Goal: Complete application form: Complete application form

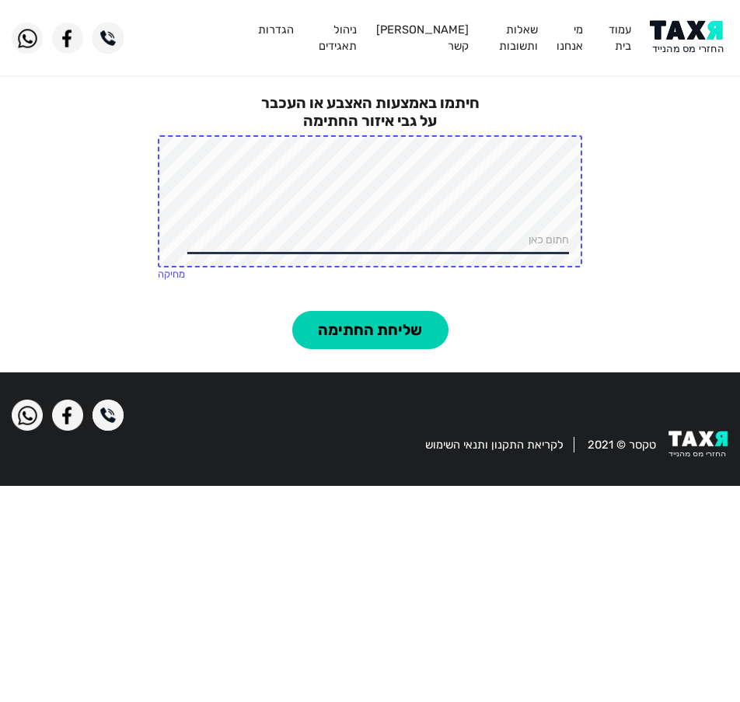
click at [677, 32] on img at bounding box center [689, 37] width 79 height 35
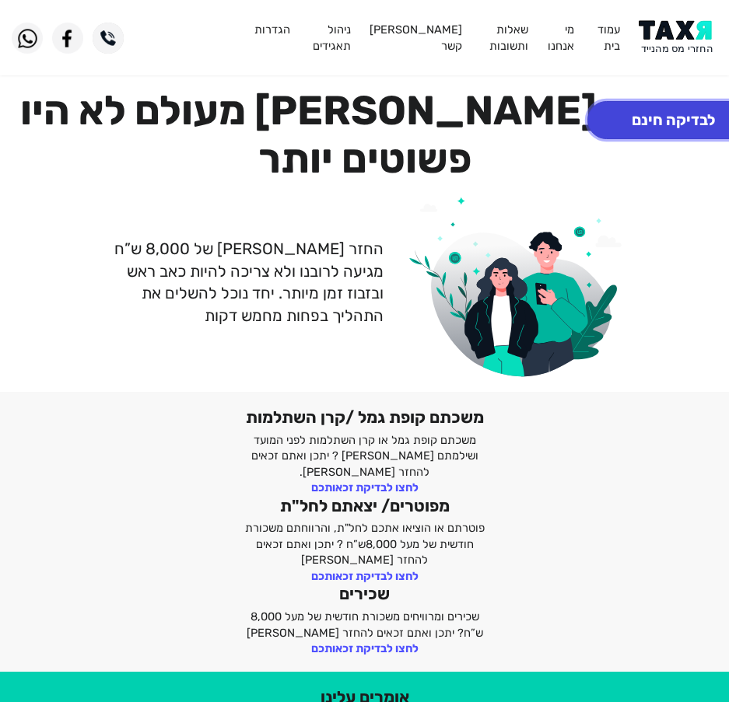
click at [615, 122] on button "לבדיקה חינם" at bounding box center [673, 120] width 172 height 38
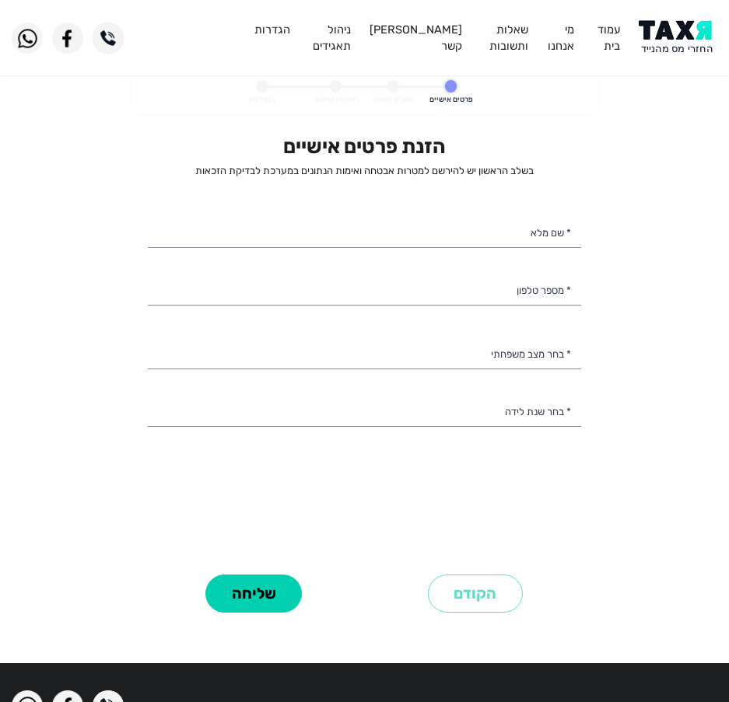
select select
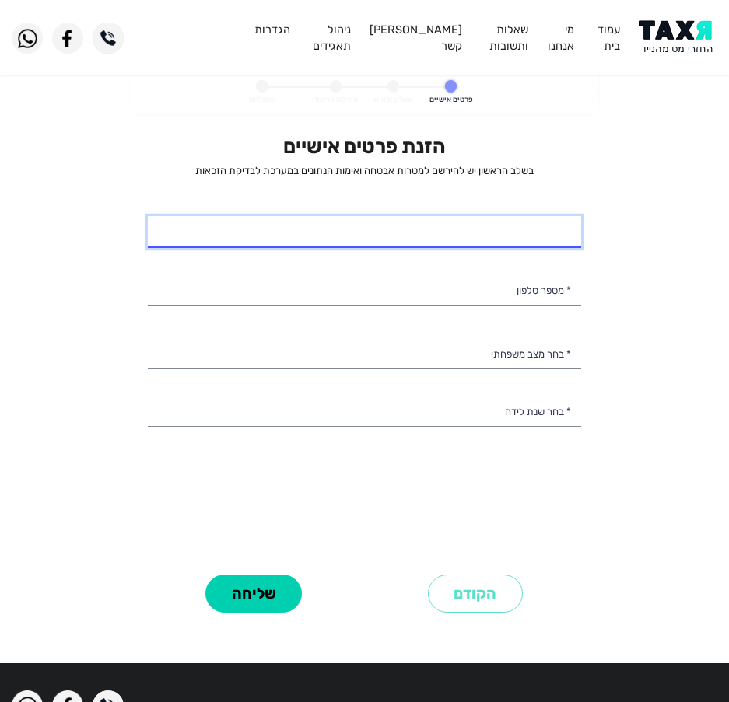
click at [425, 232] on input "* שם מלא" at bounding box center [364, 232] width 433 height 33
type input "[PERSON_NAME]"
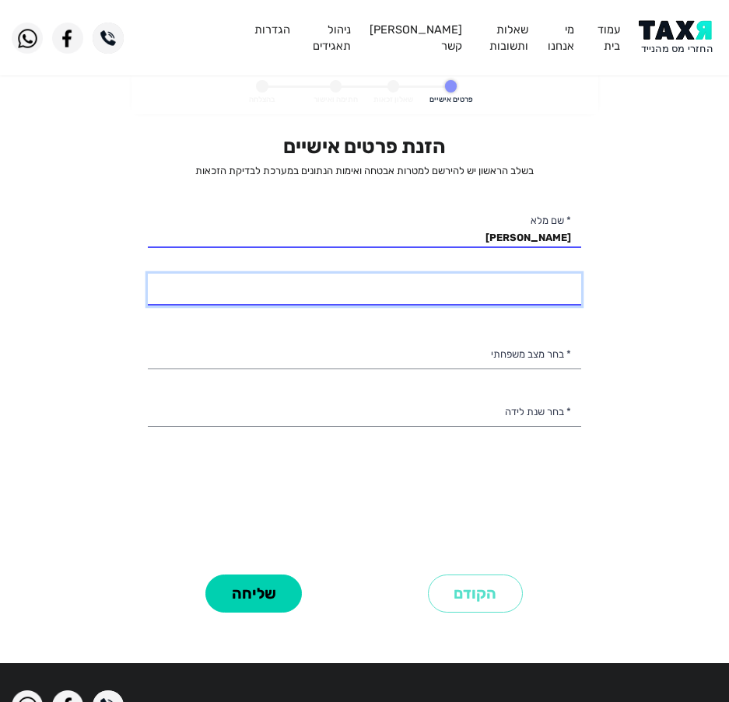
click at [438, 298] on input "* מספר טלפון" at bounding box center [364, 290] width 433 height 33
type input "052-7048415"
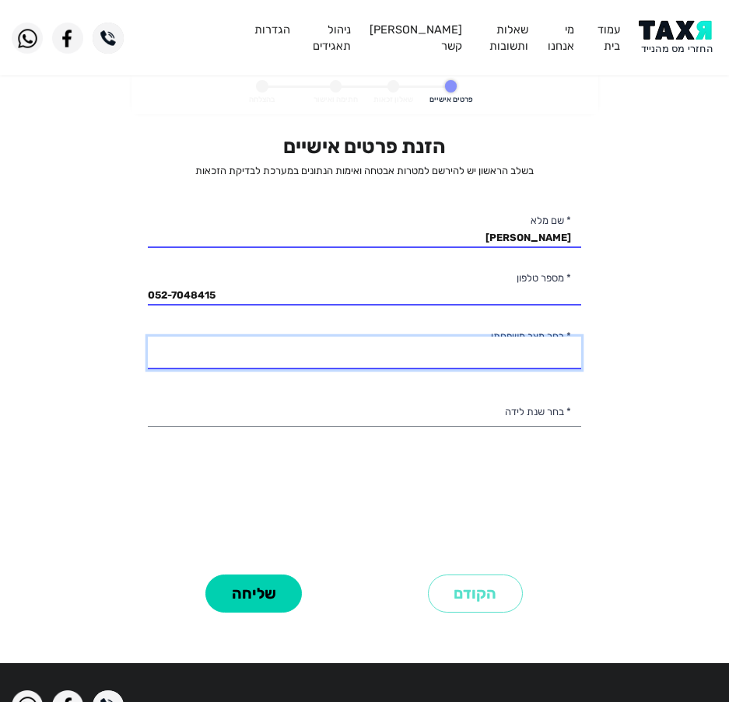
click at [460, 341] on select "רווק/ה נשוי/[PERSON_NAME]/ה אלמן/נה" at bounding box center [364, 353] width 433 height 33
select select "3: Divorced"
click at [148, 337] on select "רווק/ה נשוי/[PERSON_NAME]/ה אלמן/נה" at bounding box center [364, 353] width 433 height 33
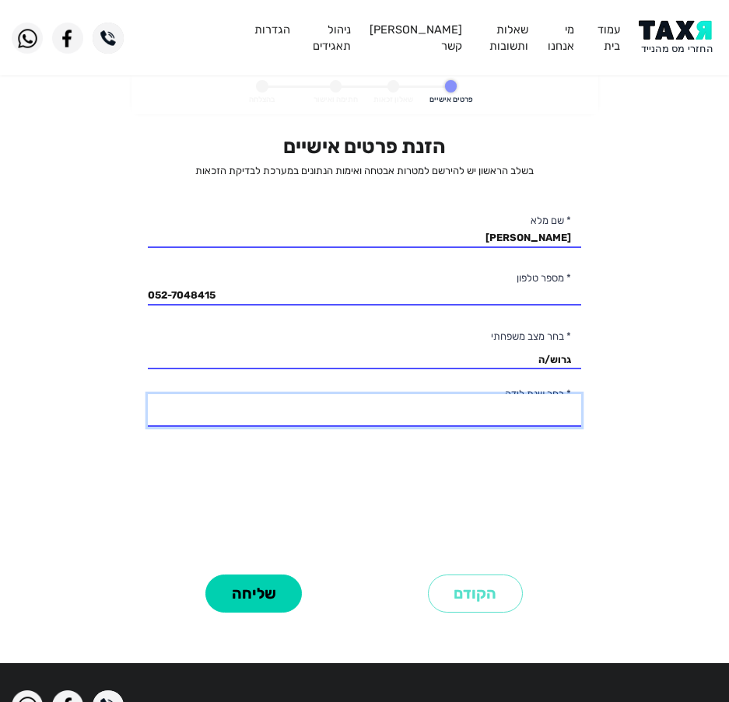
click at [527, 412] on select "2003 2002 2001 2000 1999 1998 1997 1996 1995 1994 1993 1992 1991 1990 1989 1988…" at bounding box center [364, 410] width 433 height 33
select select "32: 1972"
click at [148, 394] on select "2003 2002 2001 2000 1999 1998 1997 1996 1995 1994 1993 1992 1991 1990 1989 1988…" at bounding box center [364, 410] width 433 height 33
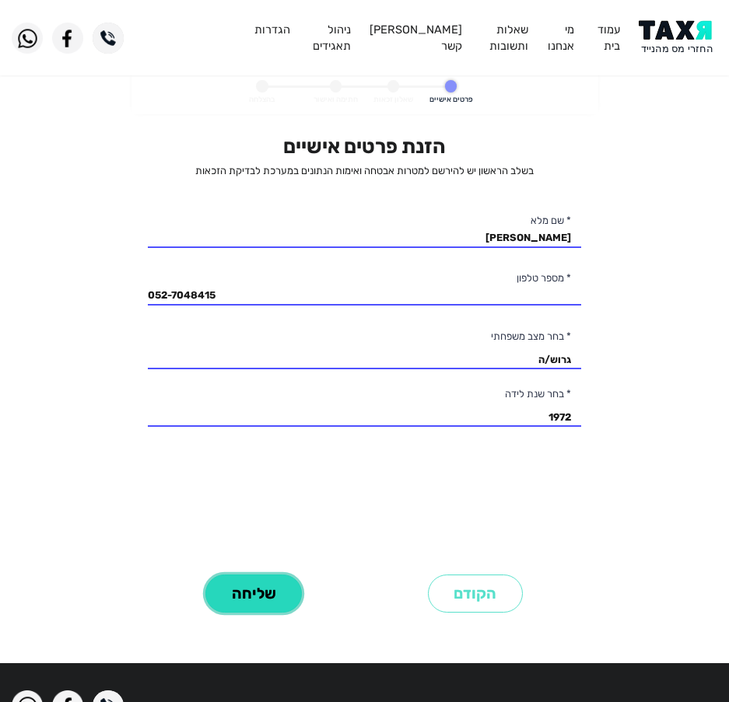
click at [248, 591] on button "שליחה" at bounding box center [253, 594] width 96 height 38
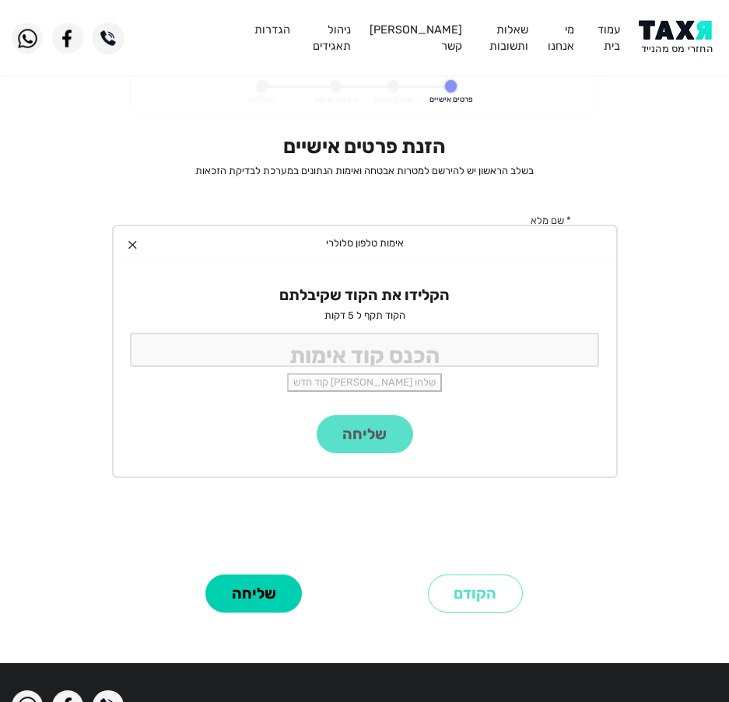
click at [344, 369] on div "הקלידו את הקוד שקיבלתם הקוד תקף ל 5 דקות שלחו [PERSON_NAME] קוד חדש" at bounding box center [365, 339] width 502 height 152
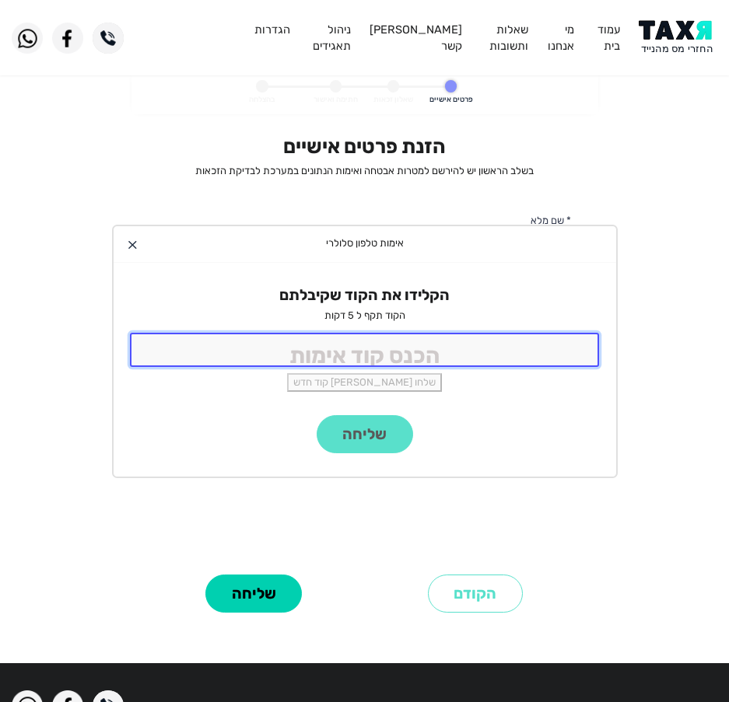
click at [341, 352] on input "tel" at bounding box center [365, 349] width 470 height 33
type input "9988"
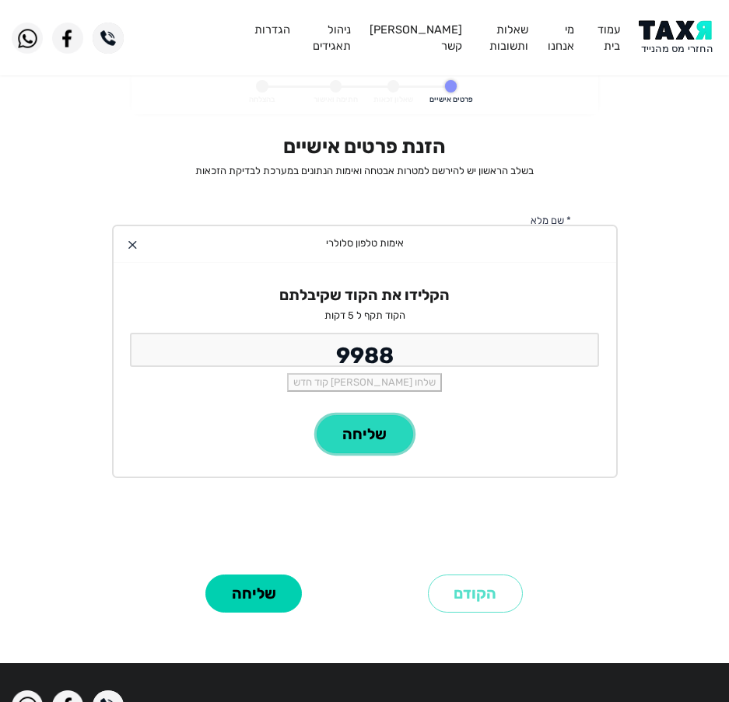
click at [389, 421] on button "שליחה" at bounding box center [365, 434] width 96 height 38
